Goal: Entertainment & Leisure: Consume media (video, audio)

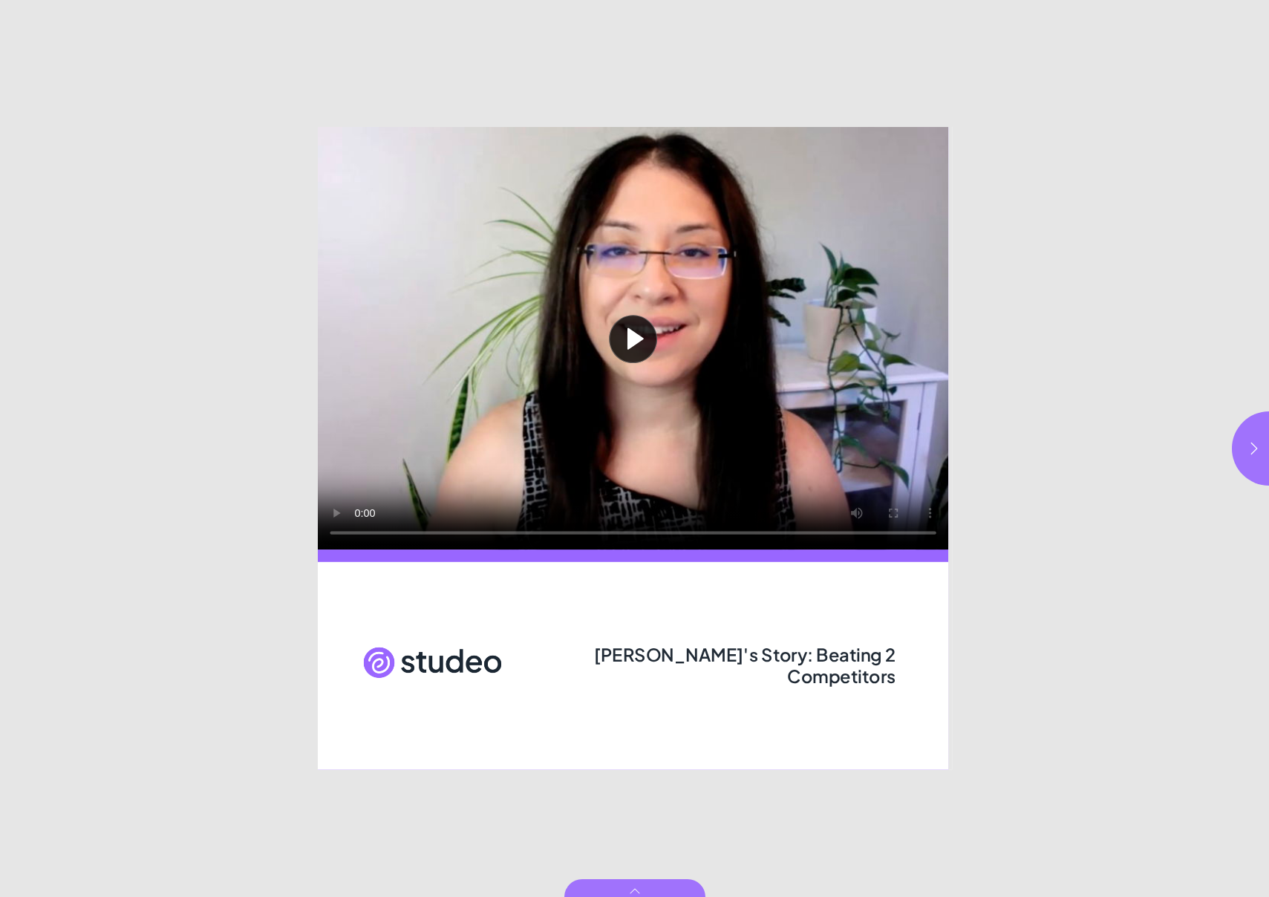
click at [638, 344] on button "Play video" at bounding box center [633, 338] width 630 height 422
click at [416, 422] on video "Video" at bounding box center [633, 338] width 630 height 422
click at [1235, 0] on html "[PERSON_NAME]'s Story: Beating 2 Competitors [PERSON_NAME]'s Story: Beating 2 C…" at bounding box center [634, 0] width 1269 height 0
click at [1247, 463] on button "button" at bounding box center [1269, 448] width 74 height 74
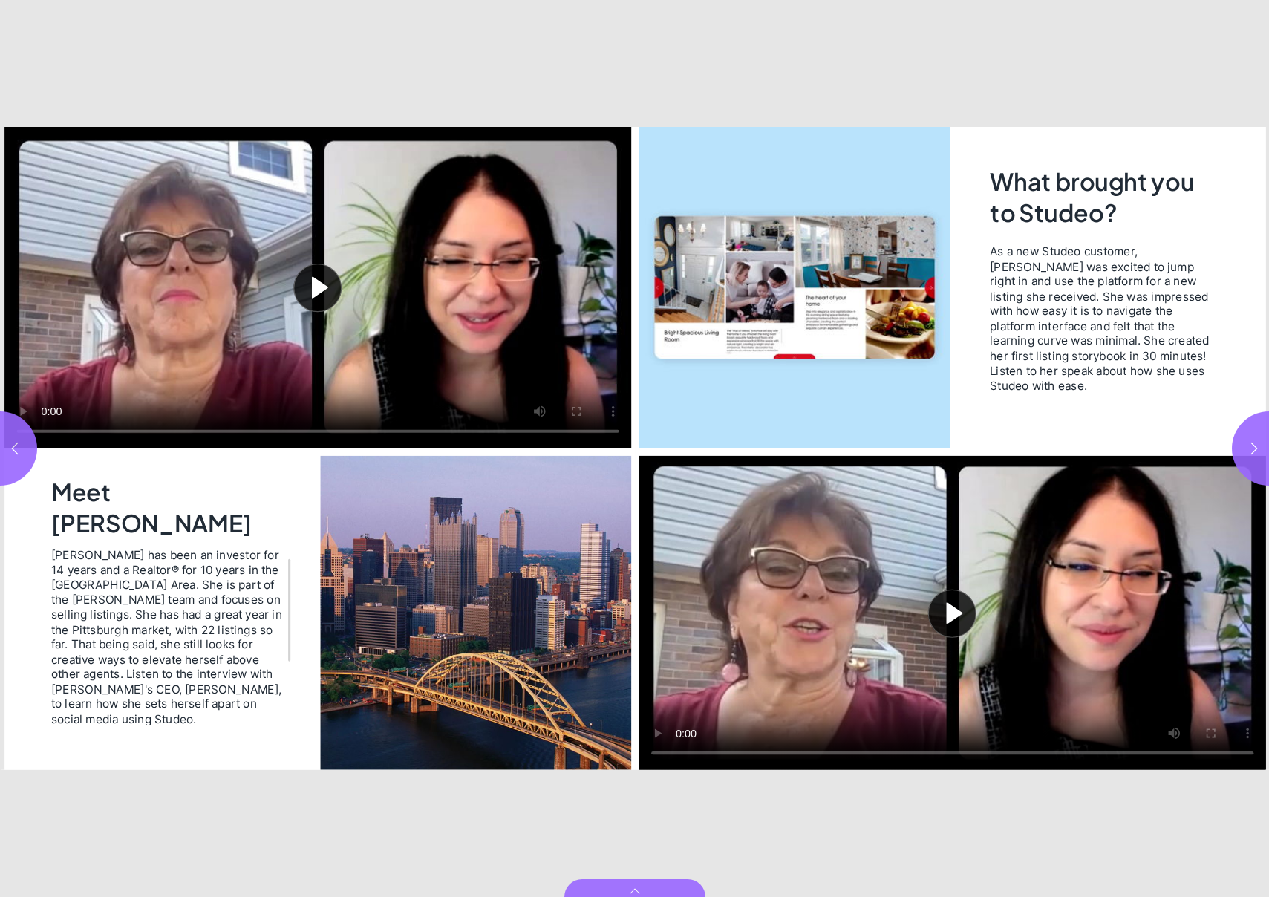
click at [304, 299] on button "Play video" at bounding box center [317, 287] width 627 height 321
click at [971, 614] on button "Play video" at bounding box center [951, 613] width 627 height 314
click at [1260, 447] on icon "button" at bounding box center [1254, 448] width 15 height 15
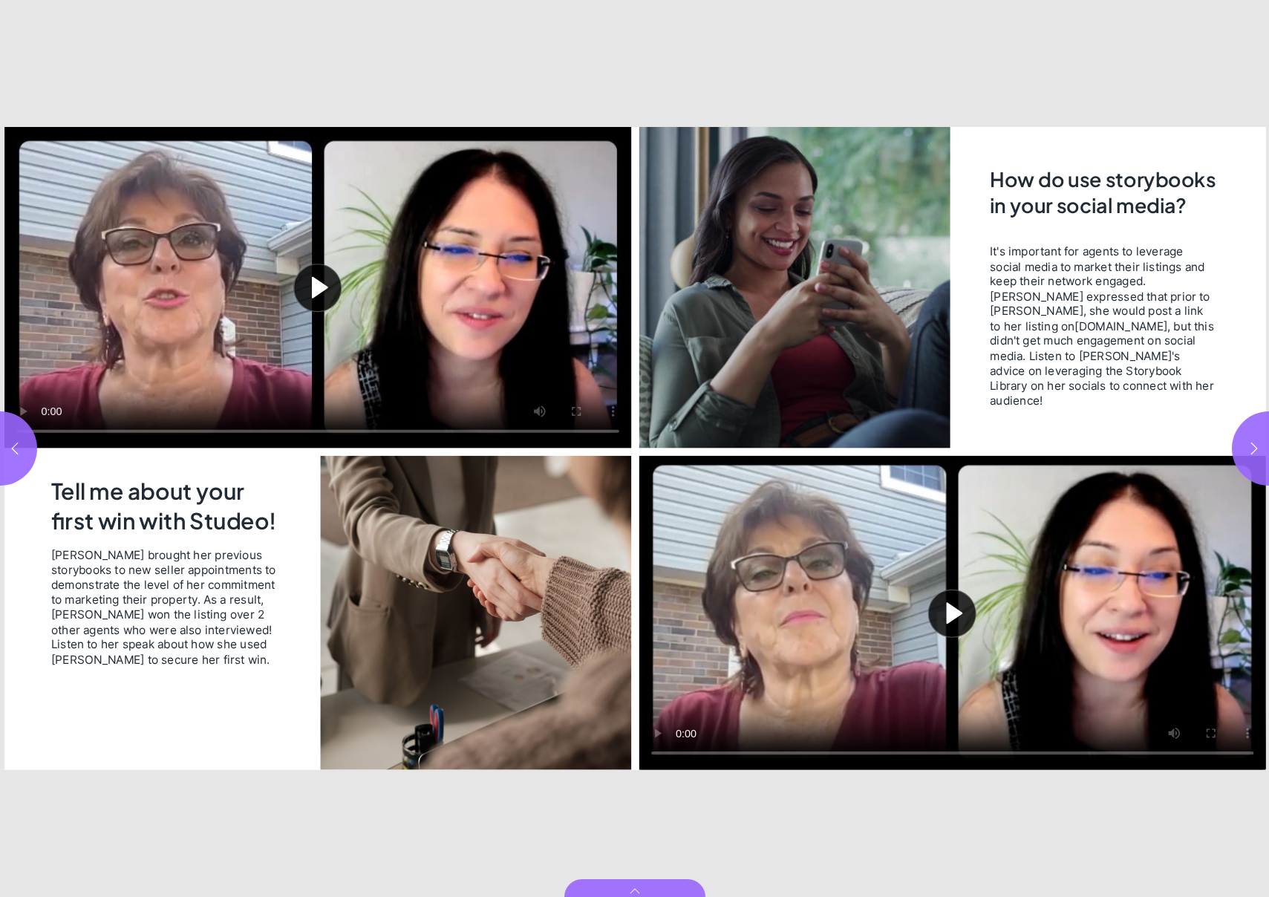
click at [324, 284] on button "Play video" at bounding box center [317, 287] width 627 height 321
click at [970, 598] on button "Play video" at bounding box center [951, 613] width 627 height 314
click at [1238, 445] on button "button" at bounding box center [1269, 448] width 74 height 74
type input "*"
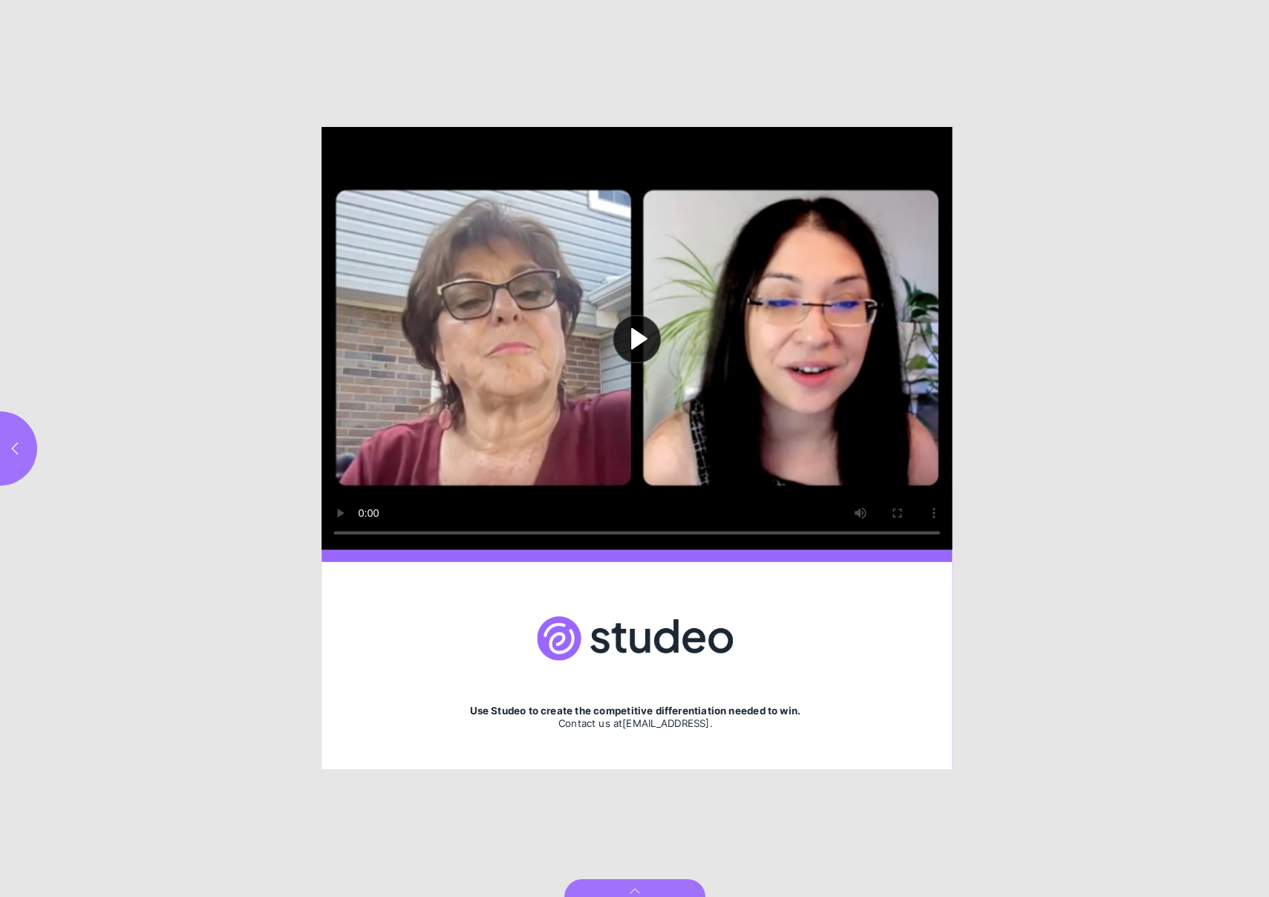
click at [616, 339] on button "Play video" at bounding box center [636, 338] width 630 height 422
click at [653, 880] on label "Page * of 6" at bounding box center [634, 868] width 55 height 42
click at [653, 877] on input "*" at bounding box center [634, 868] width 37 height 18
click at [160, 0] on html "[PERSON_NAME]'s Story: Beating 2 Competitors Use Studeo to create the competiti…" at bounding box center [634, 0] width 1269 height 0
